Goal: Download file/media

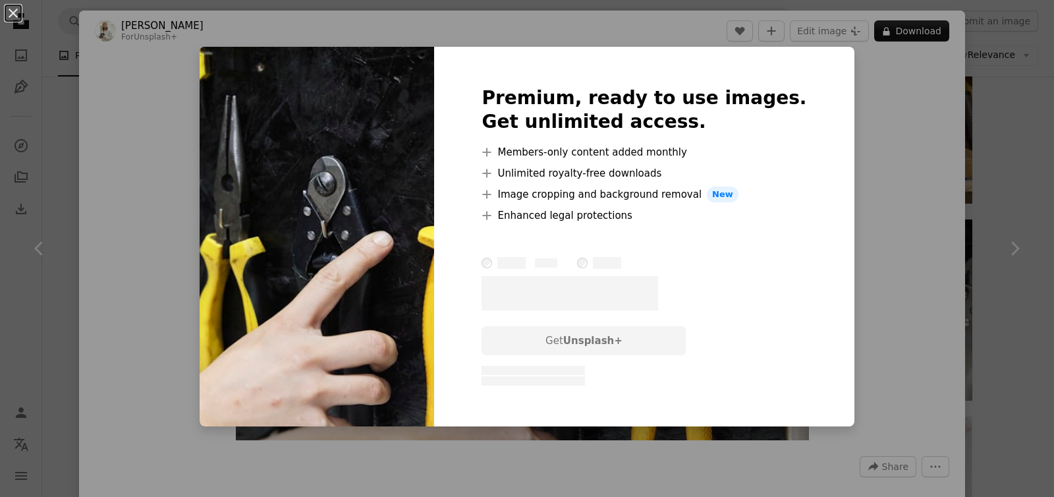
scroll to position [1070, 0]
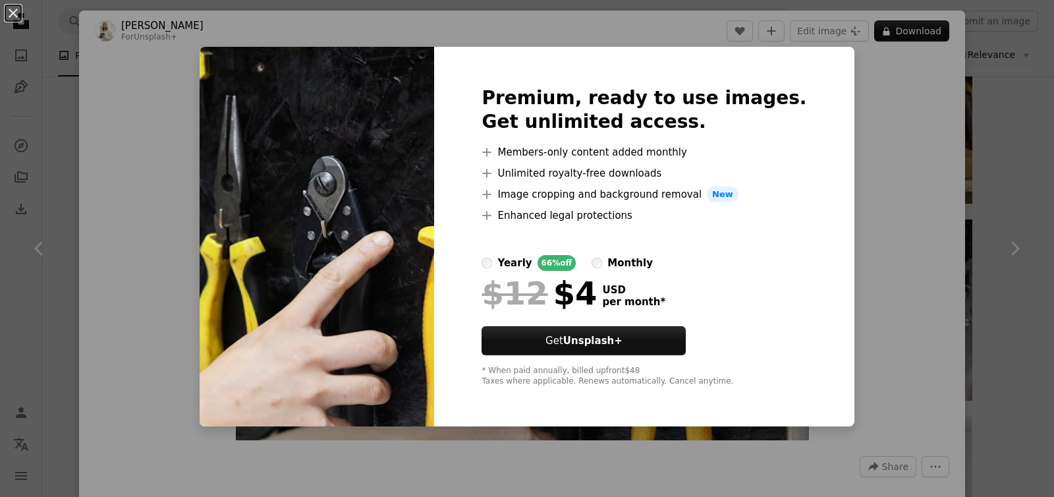
click at [428, 181] on img at bounding box center [317, 236] width 235 height 379
click at [385, 230] on img at bounding box center [317, 236] width 235 height 379
click at [12, 17] on button "An X shape" at bounding box center [13, 13] width 16 height 16
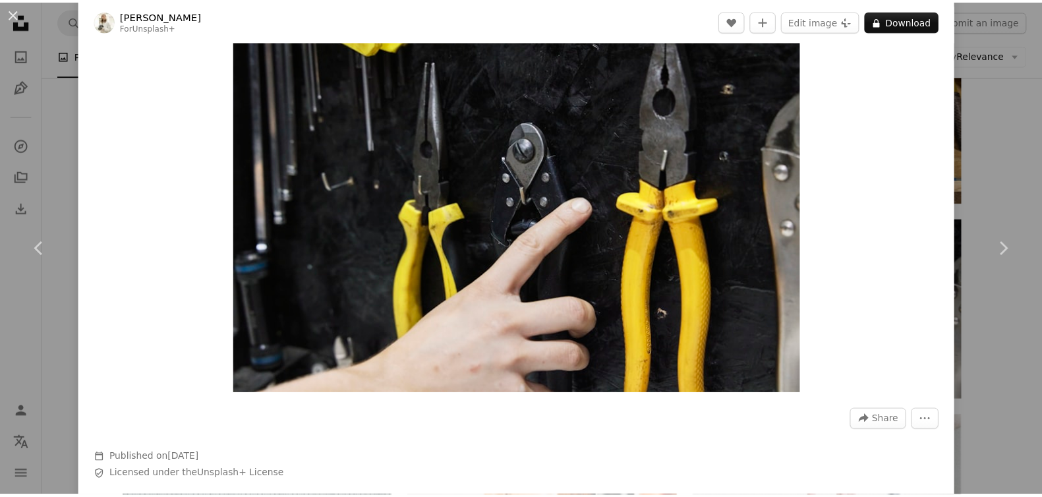
scroll to position [82, 0]
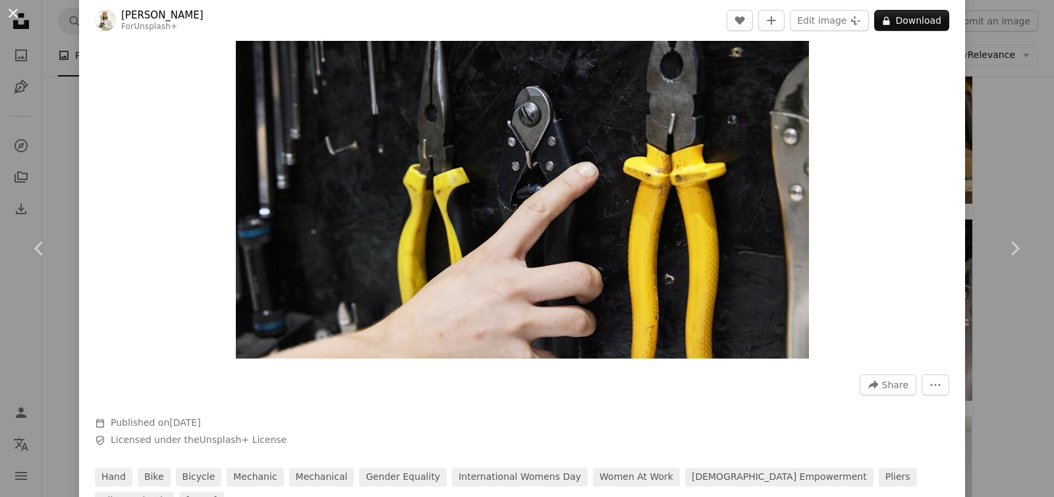
click at [11, 10] on button "An X shape" at bounding box center [13, 13] width 16 height 16
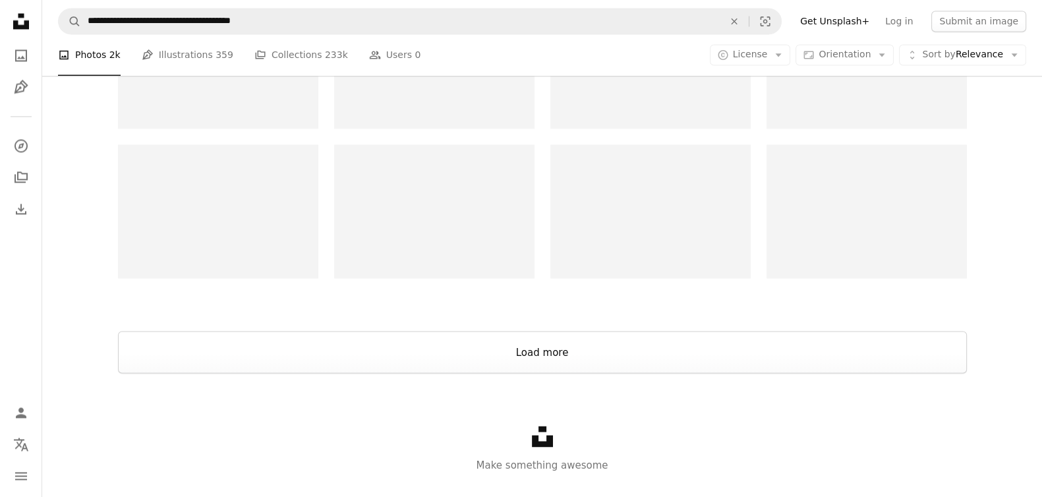
drag, startPoint x: 542, startPoint y: 349, endPoint x: 514, endPoint y: 297, distance: 59.3
click at [541, 350] on button "Load more" at bounding box center [542, 352] width 849 height 42
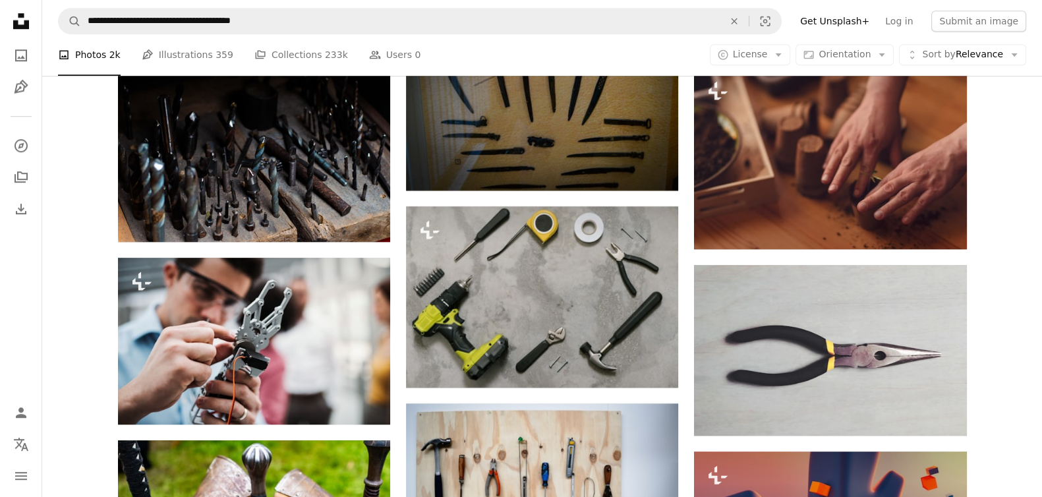
scroll to position [7722, 0]
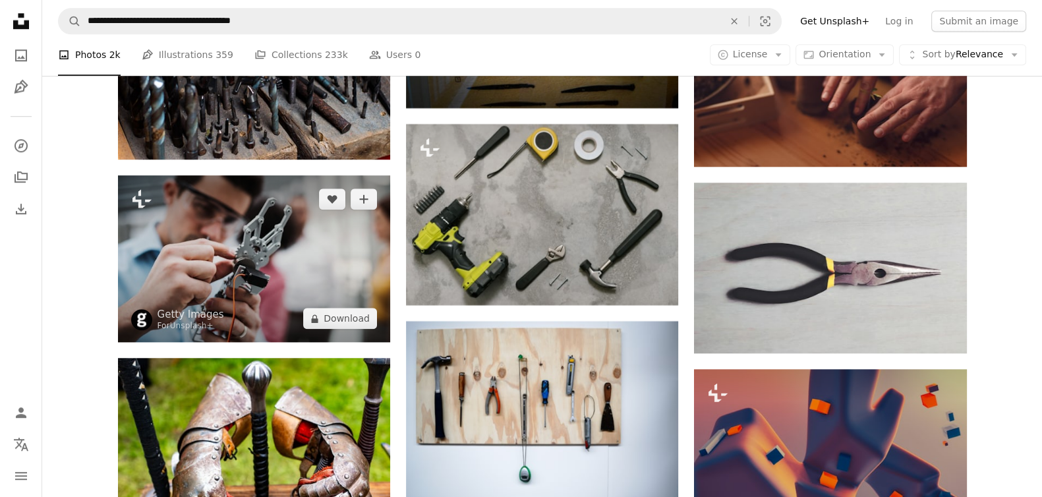
click at [275, 250] on img at bounding box center [254, 258] width 272 height 167
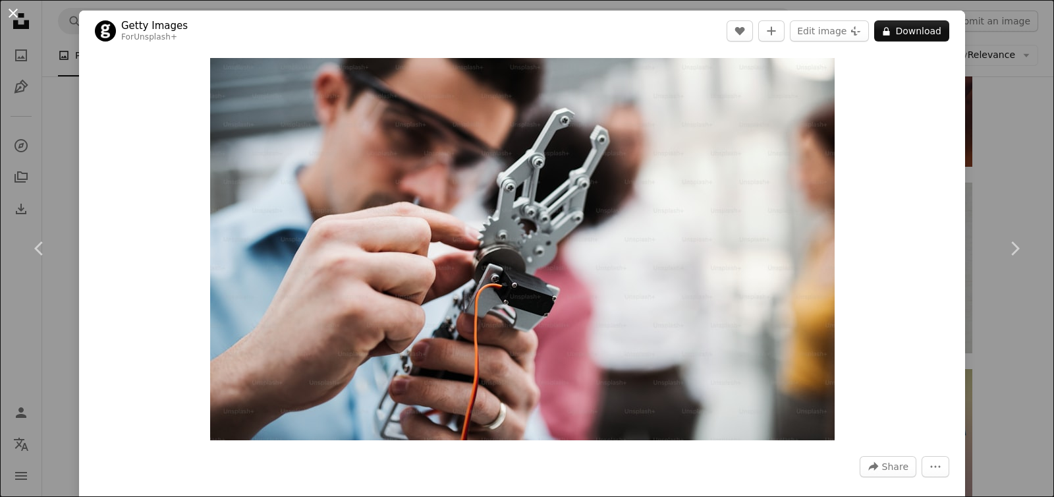
click at [20, 12] on button "An X shape" at bounding box center [13, 13] width 16 height 16
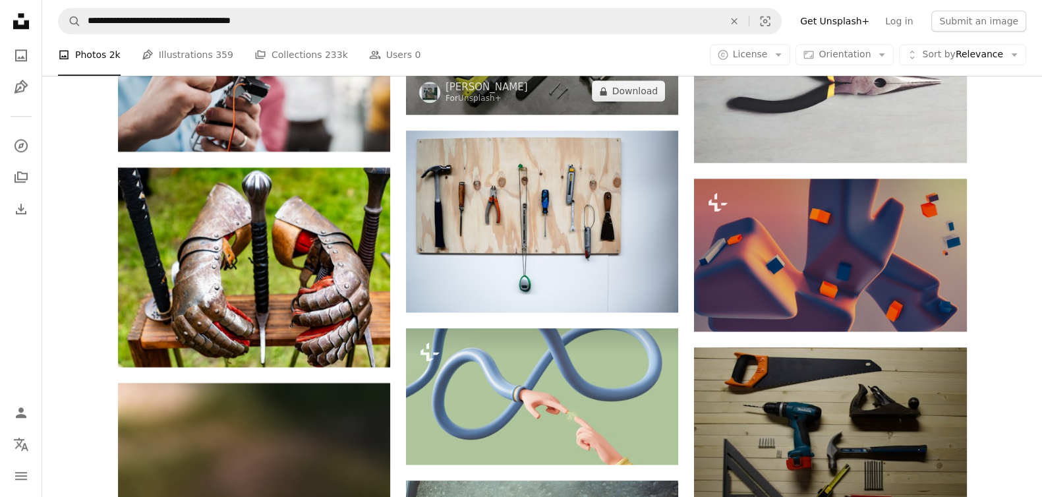
scroll to position [7969, 0]
